Goal: Information Seeking & Learning: Learn about a topic

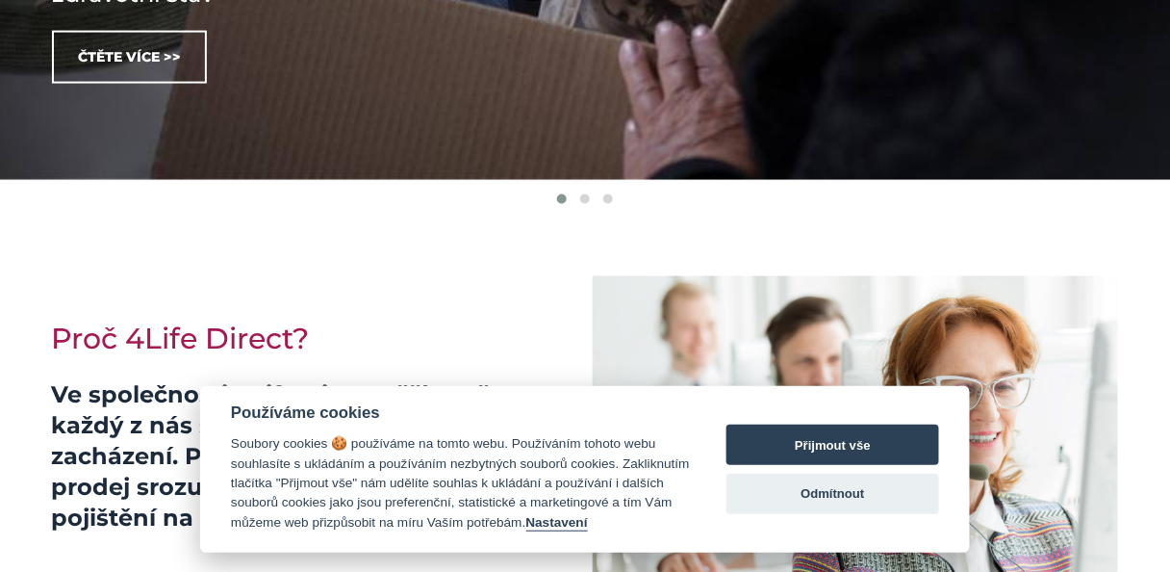
scroll to position [1001, 0]
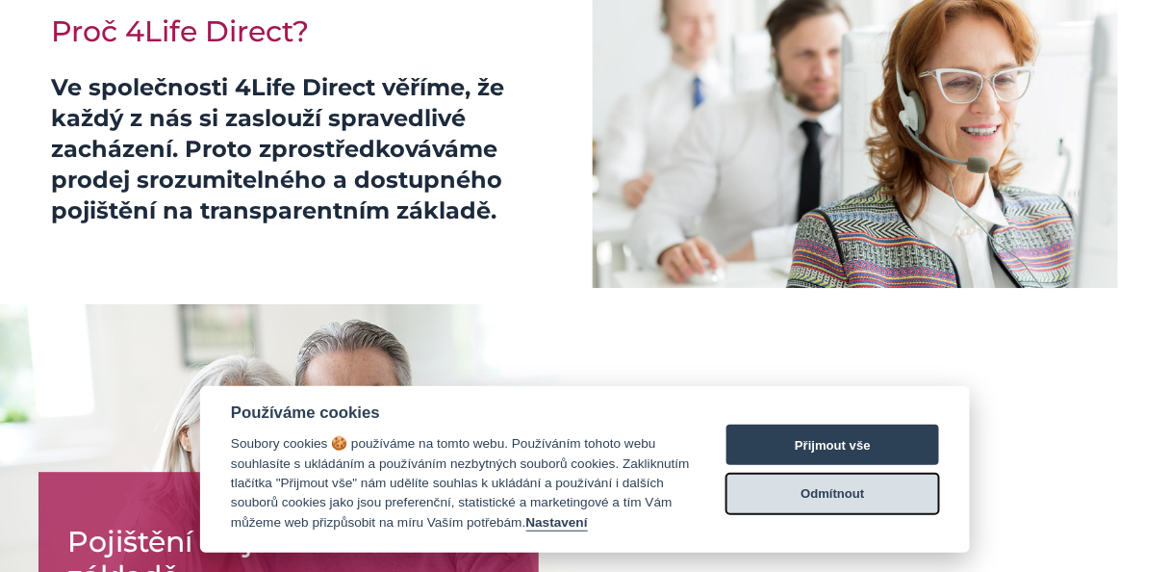
click at [844, 494] on button "Odmítnout" at bounding box center [833, 493] width 213 height 40
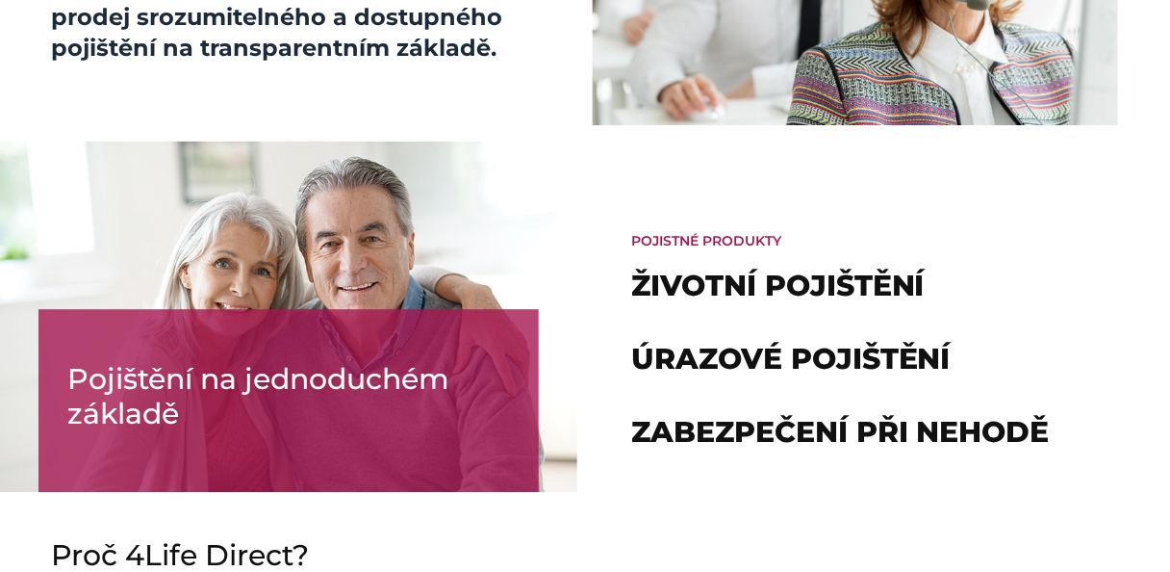
scroll to position [1136, 0]
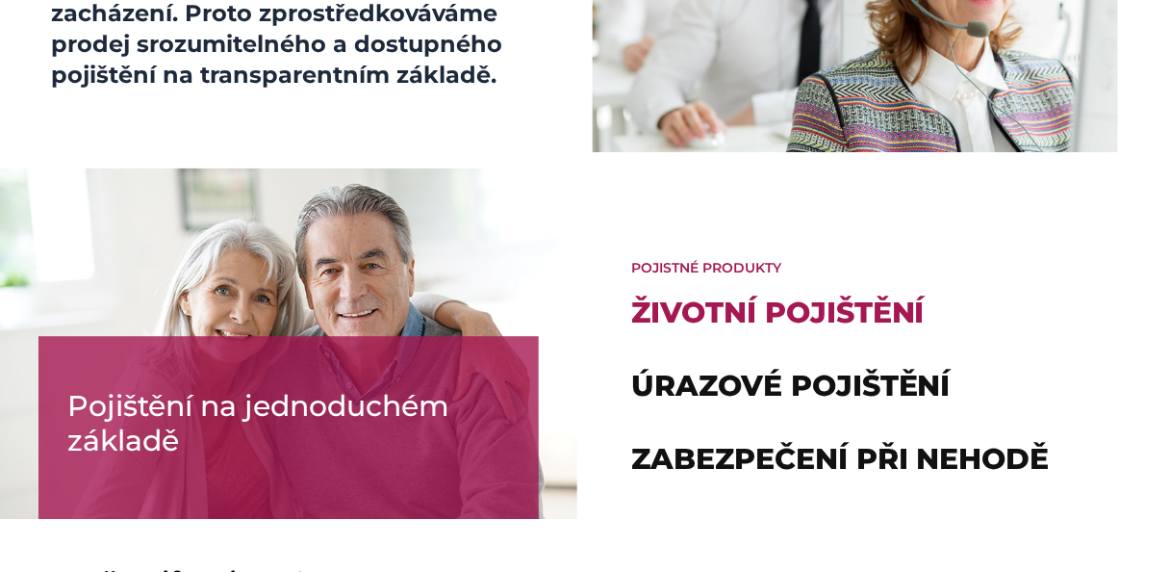
click at [675, 309] on link "Životní pojištění" at bounding box center [777, 312] width 293 height 36
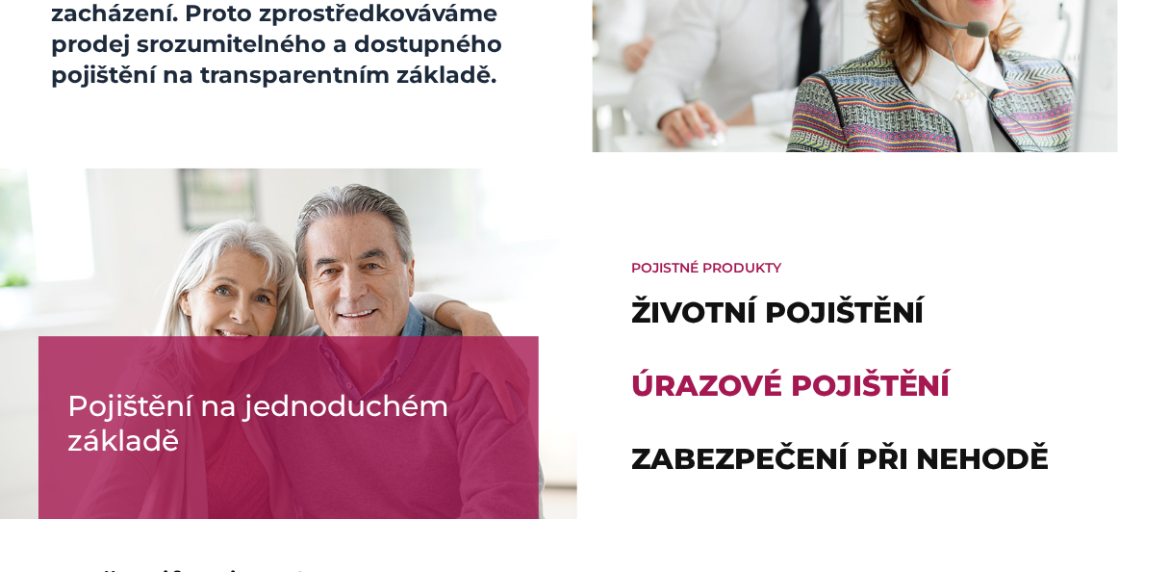
click at [783, 384] on link "Úrazové pojištění" at bounding box center [790, 386] width 319 height 36
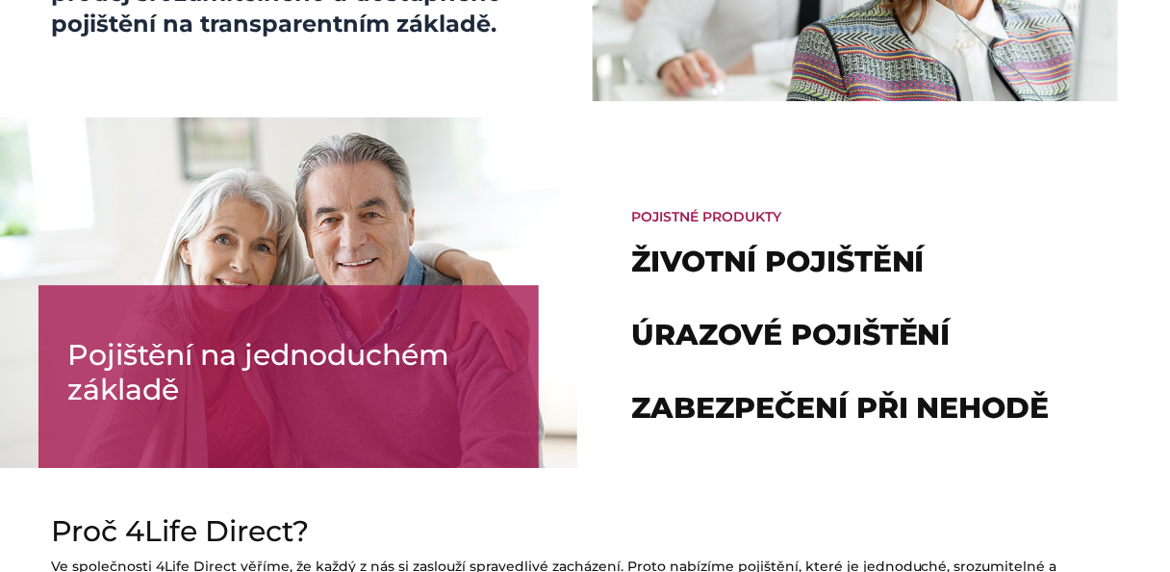
scroll to position [1213, 0]
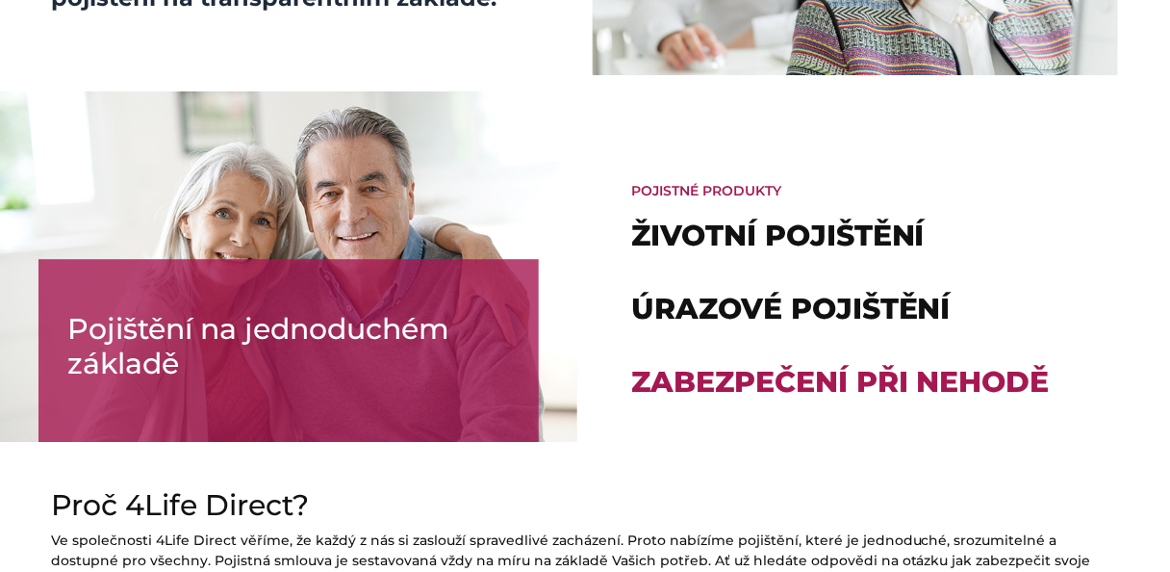
click at [783, 386] on link "Zabezpečení při nehodě" at bounding box center [840, 382] width 419 height 36
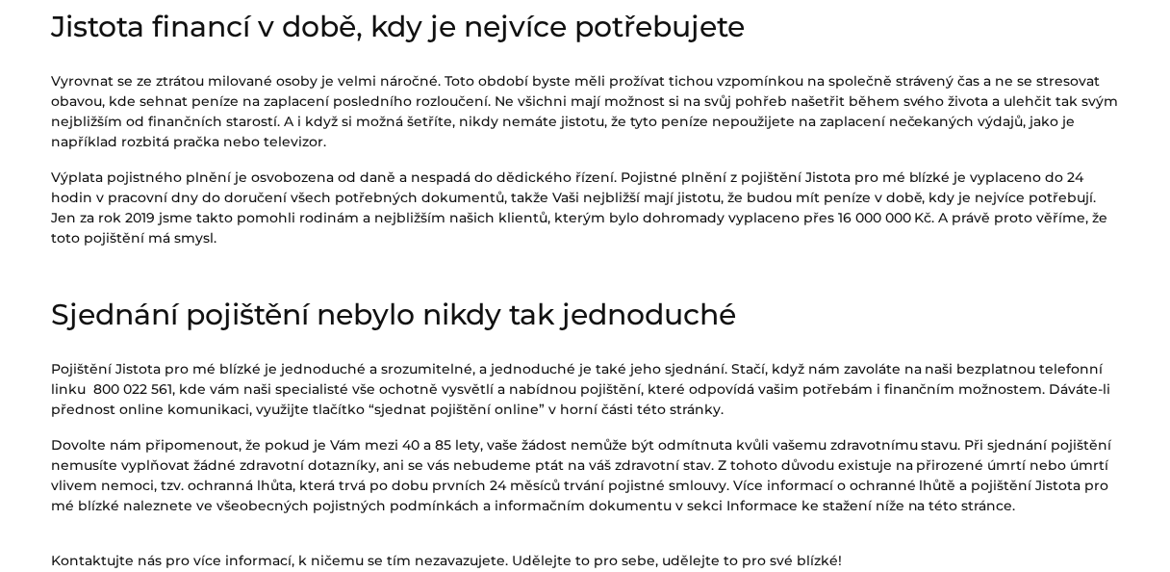
scroll to position [1001, 0]
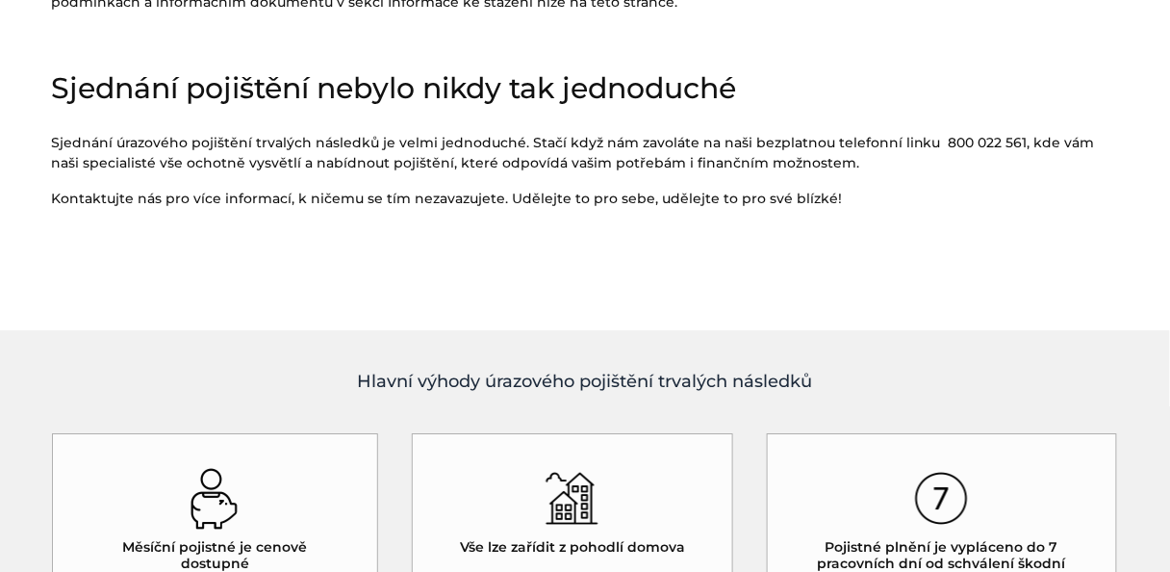
scroll to position [1309, 0]
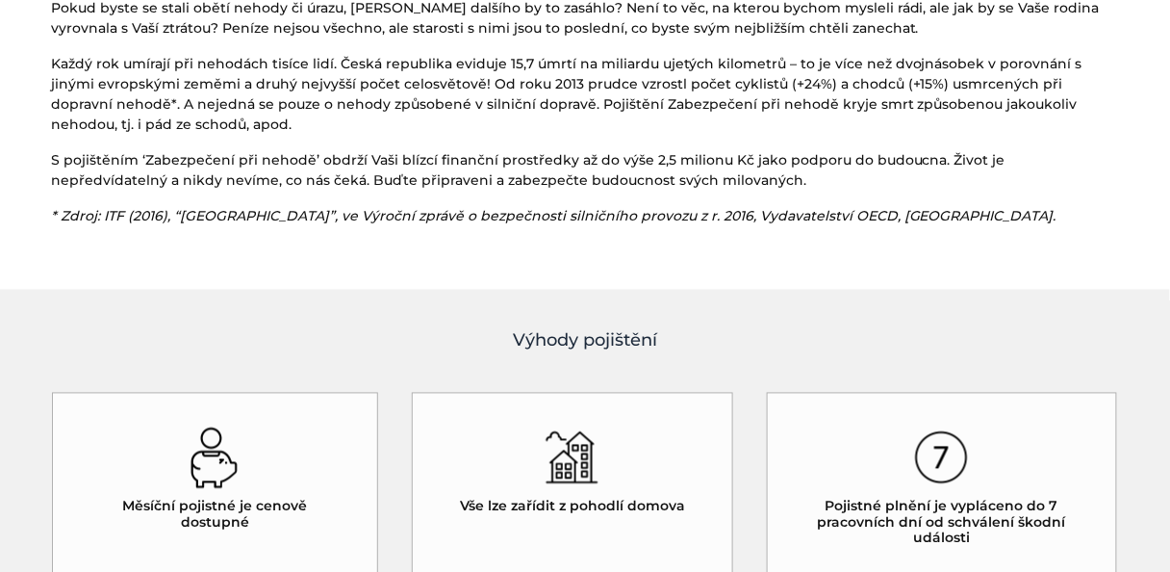
scroll to position [539, 0]
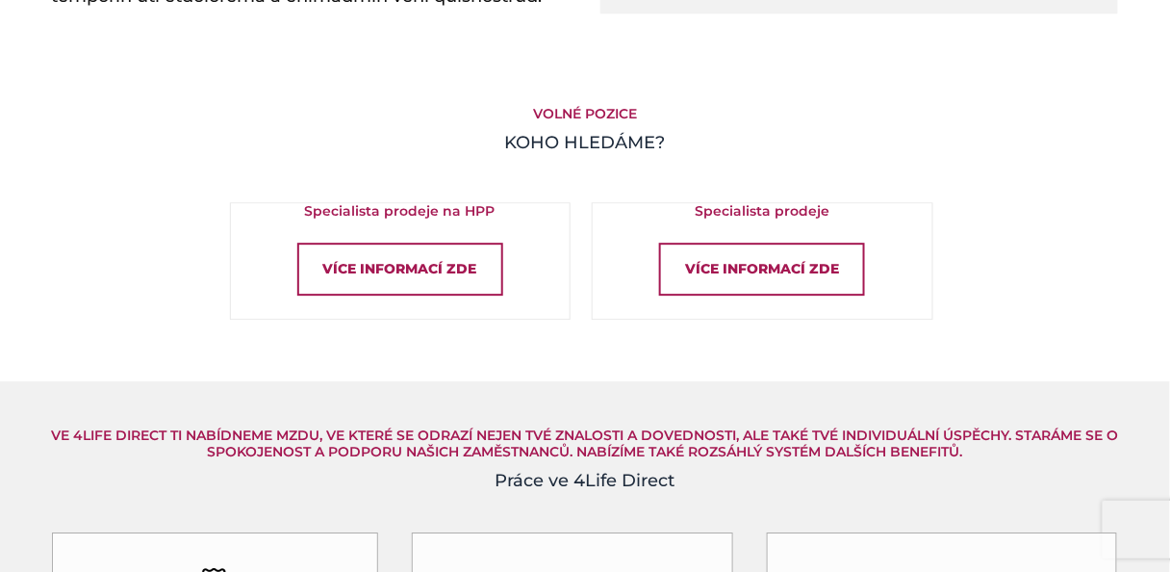
scroll to position [1309, 0]
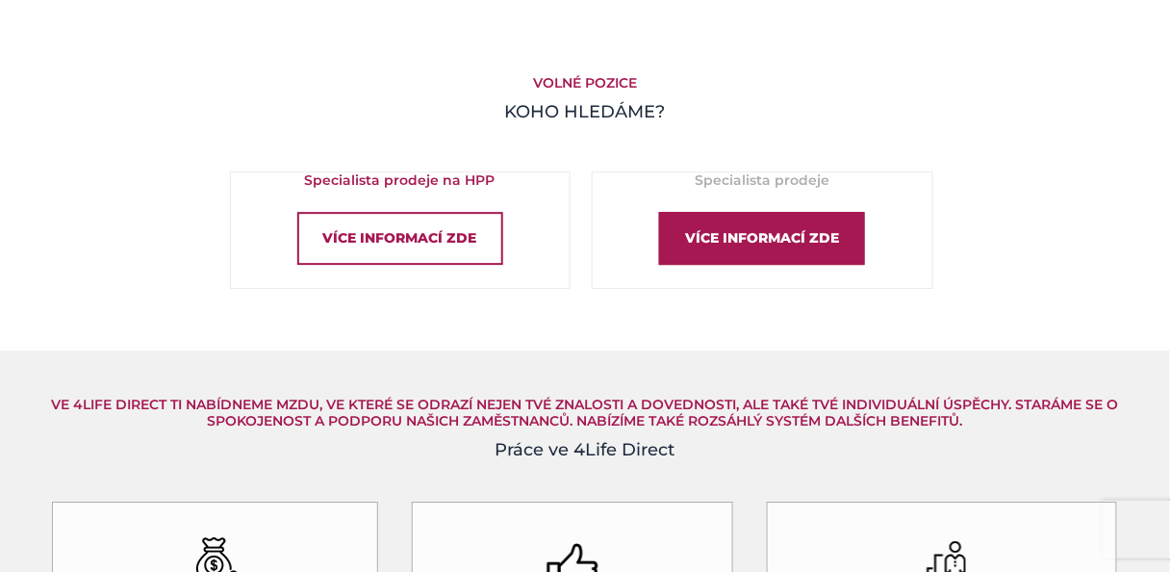
click at [733, 246] on div "Více informací zde" at bounding box center [762, 238] width 206 height 53
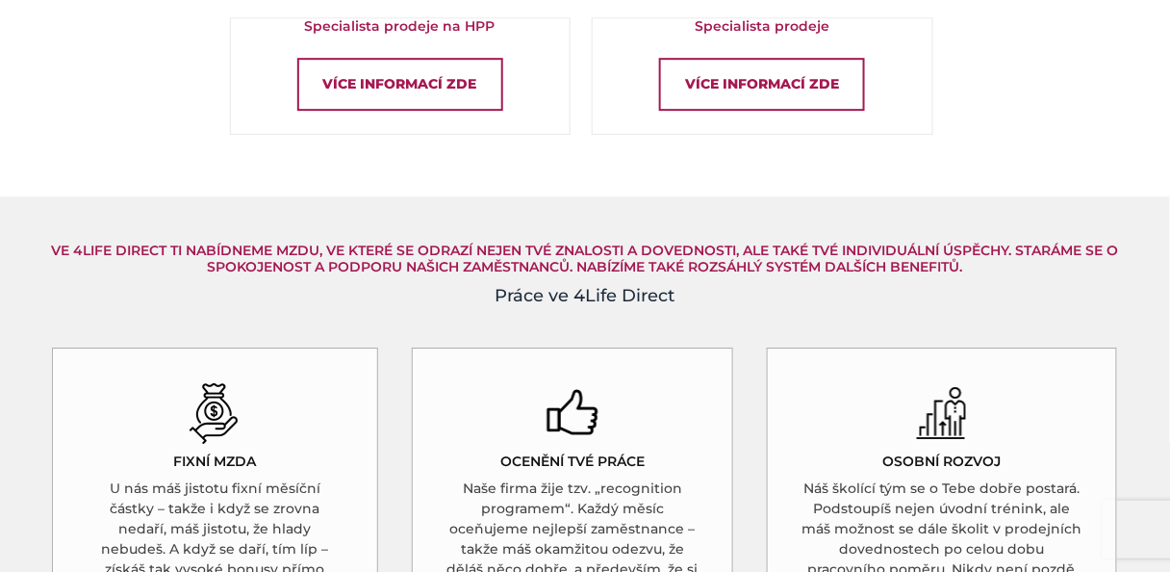
scroll to position [1386, 0]
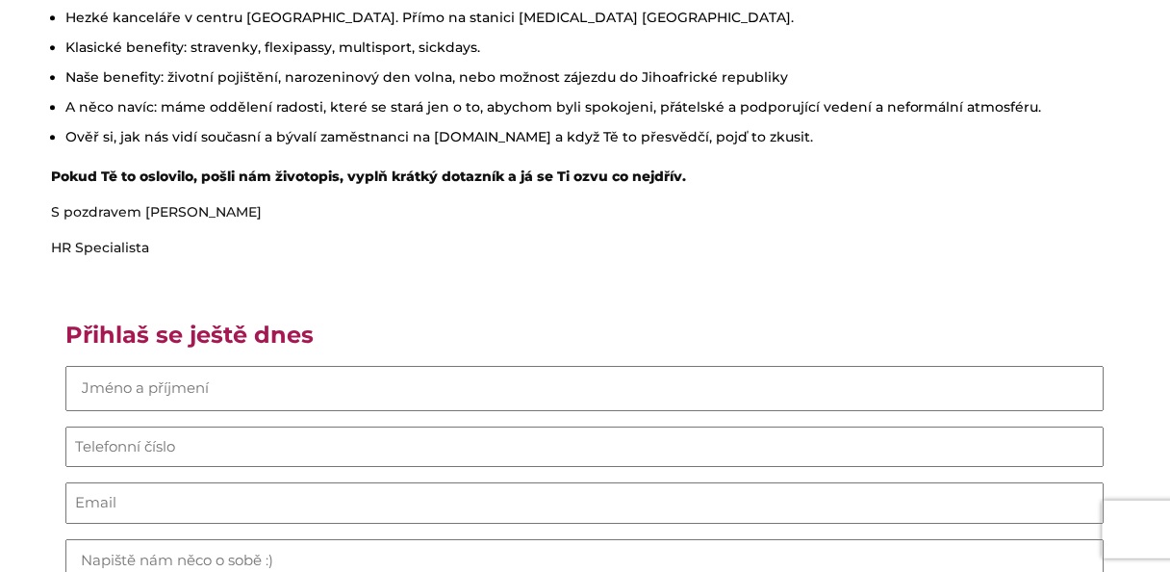
scroll to position [1232, 0]
